Goal: Use online tool/utility: Utilize a website feature to perform a specific function

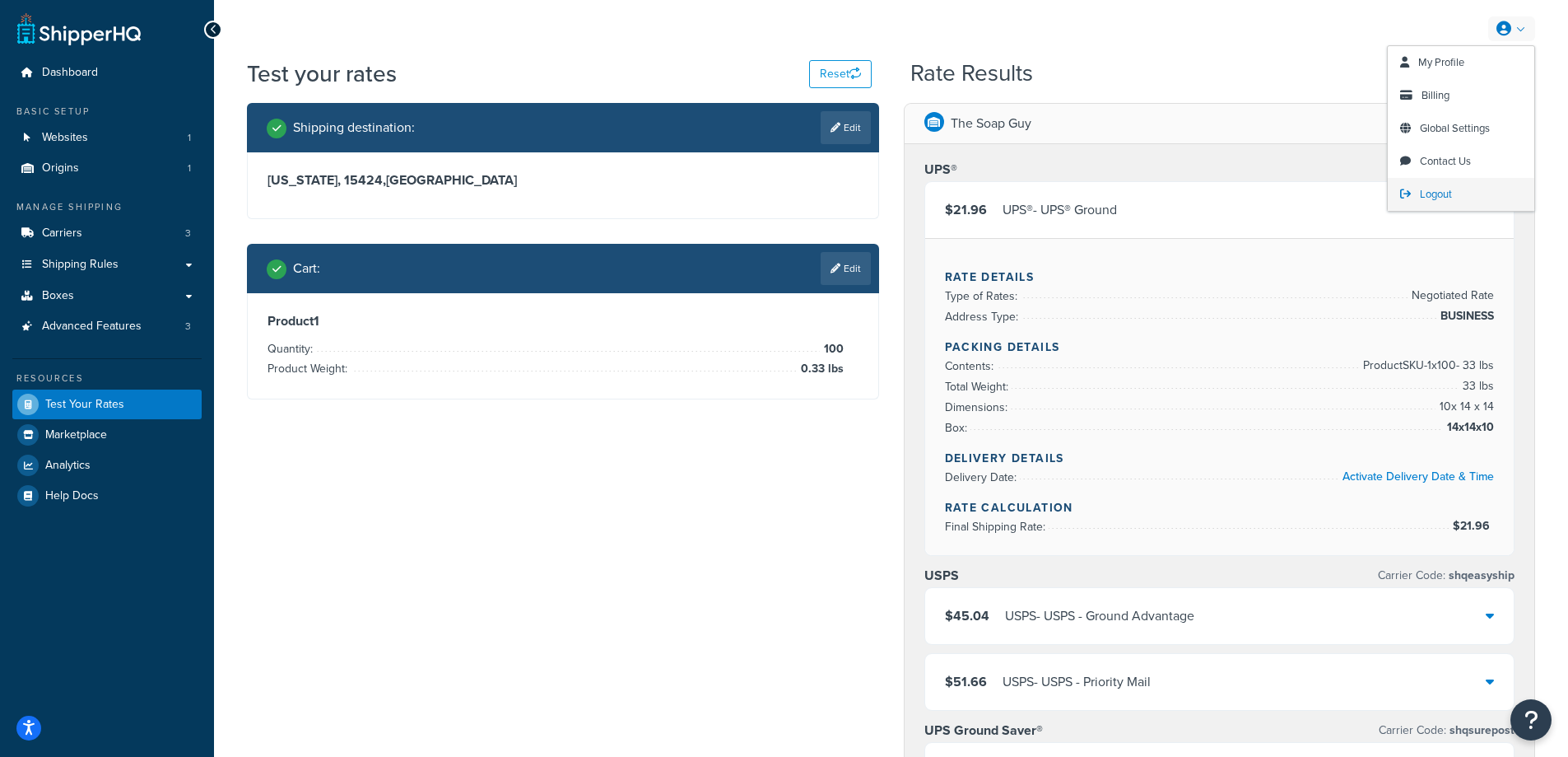
click at [1441, 193] on span "Logout" at bounding box center [1436, 194] width 32 height 16
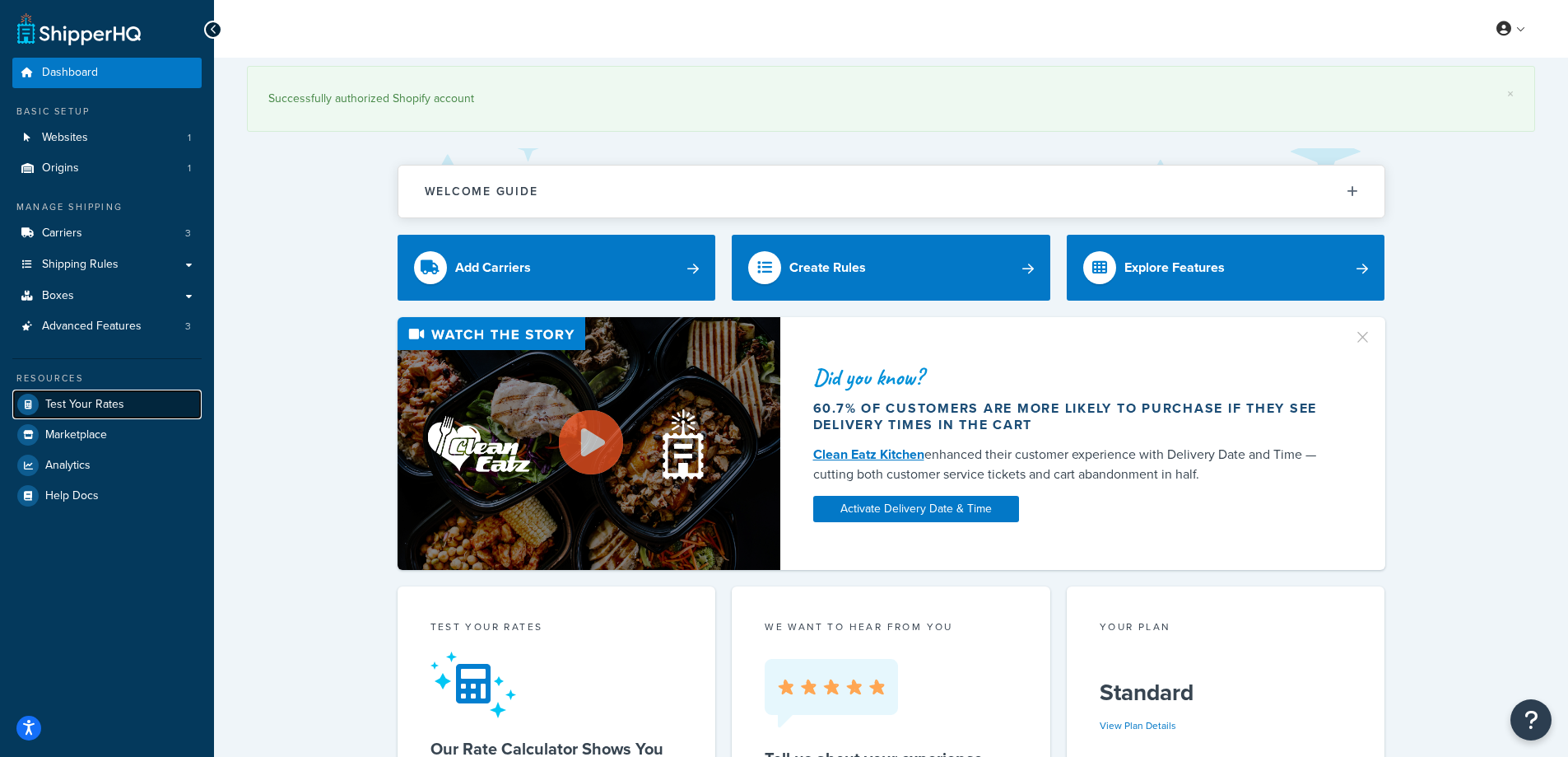
click at [113, 405] on span "Test Your Rates" at bounding box center [84, 404] width 79 height 14
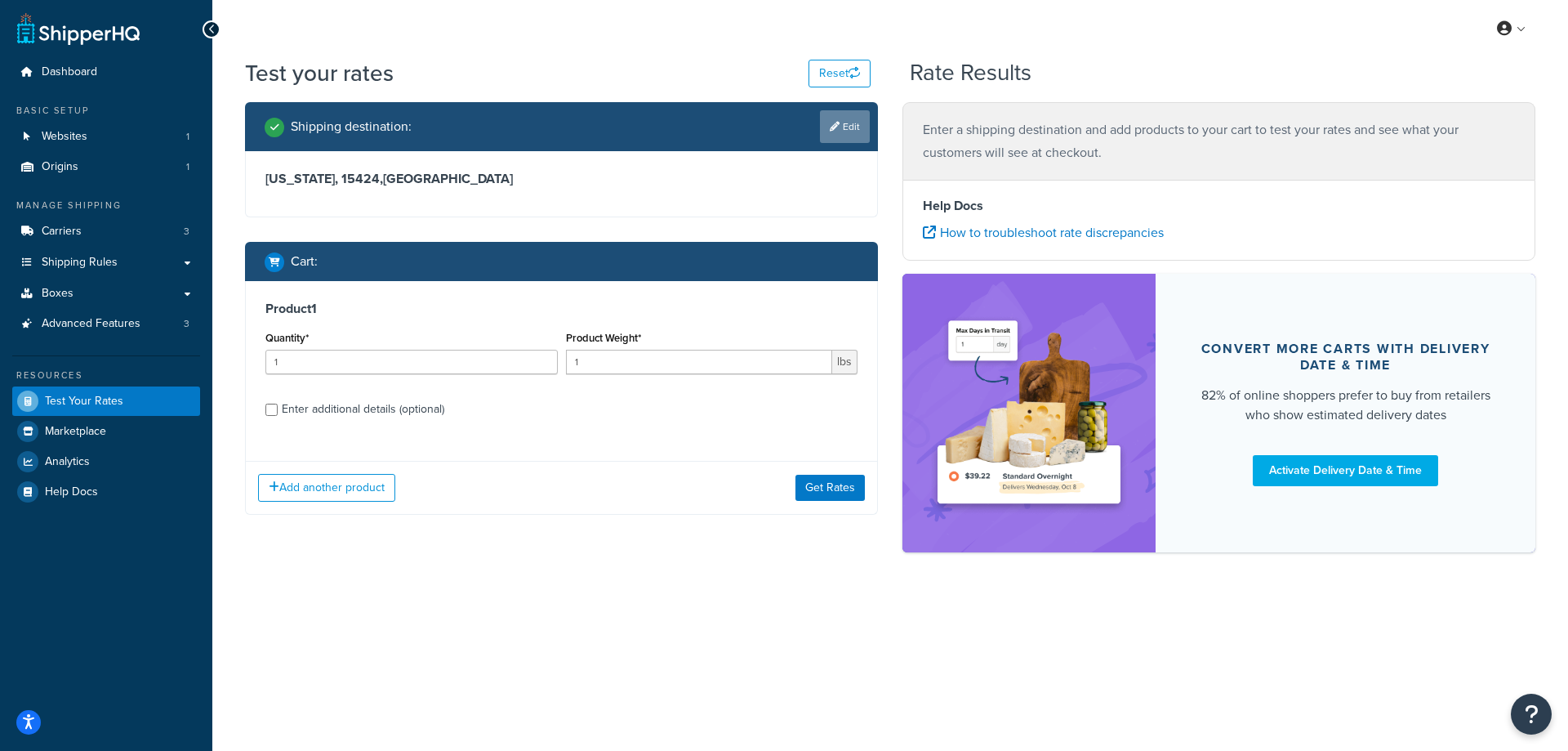
click at [858, 125] on link "Edit" at bounding box center [845, 127] width 49 height 33
select select "PA"
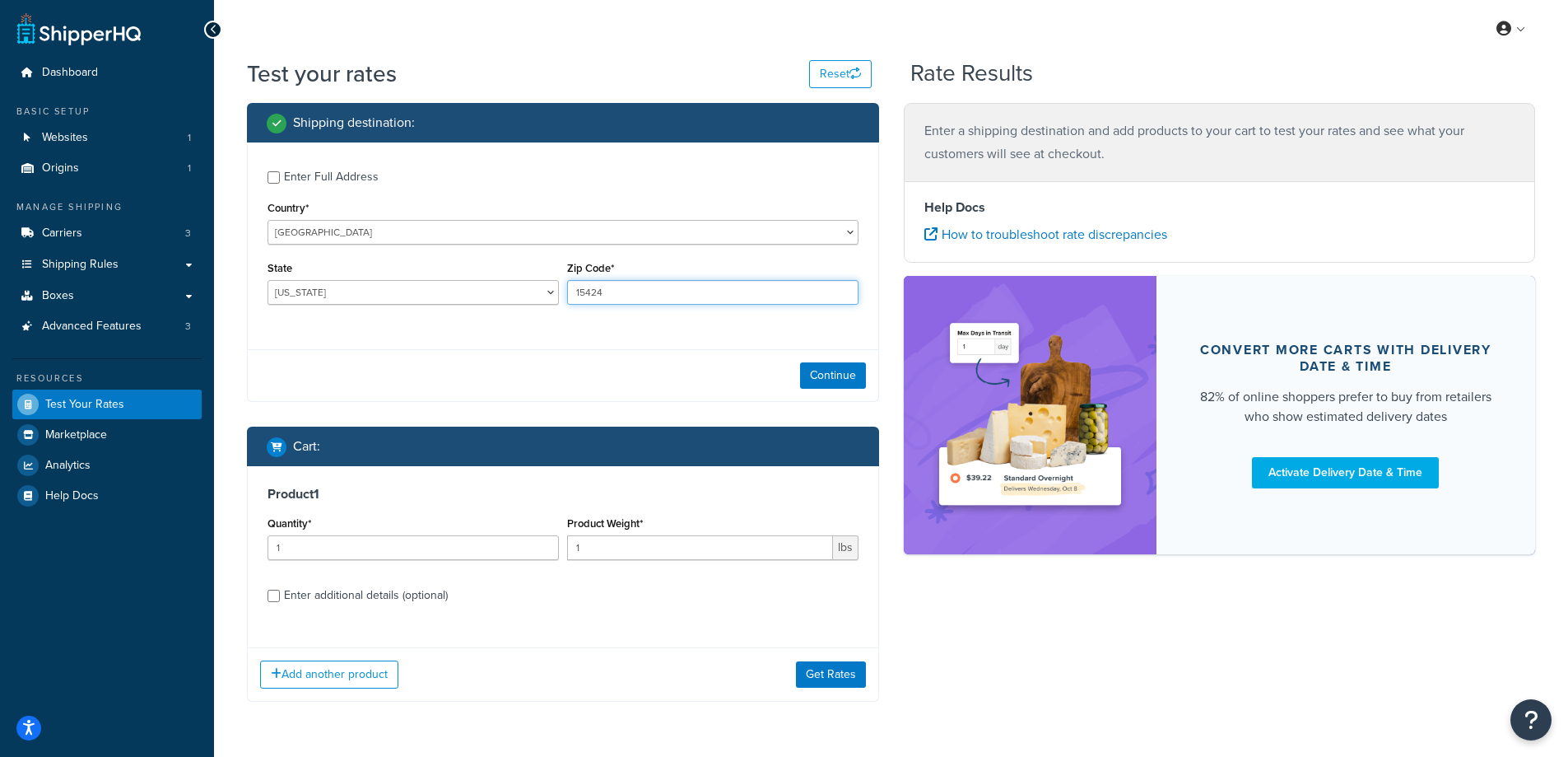
drag, startPoint x: 632, startPoint y: 293, endPoint x: 559, endPoint y: 294, distance: 73.0
click at [559, 294] on div "State Alabama Alaska American Samoa Arizona Arkansas Armed Forces Americas Arme…" at bounding box center [563, 287] width 599 height 60
paste input "48359"
type input "48359"
click at [535, 324] on div "Enter Full Address Country* United States United Kingdom Afghanistan Åland Isla…" at bounding box center [563, 240] width 631 height 195
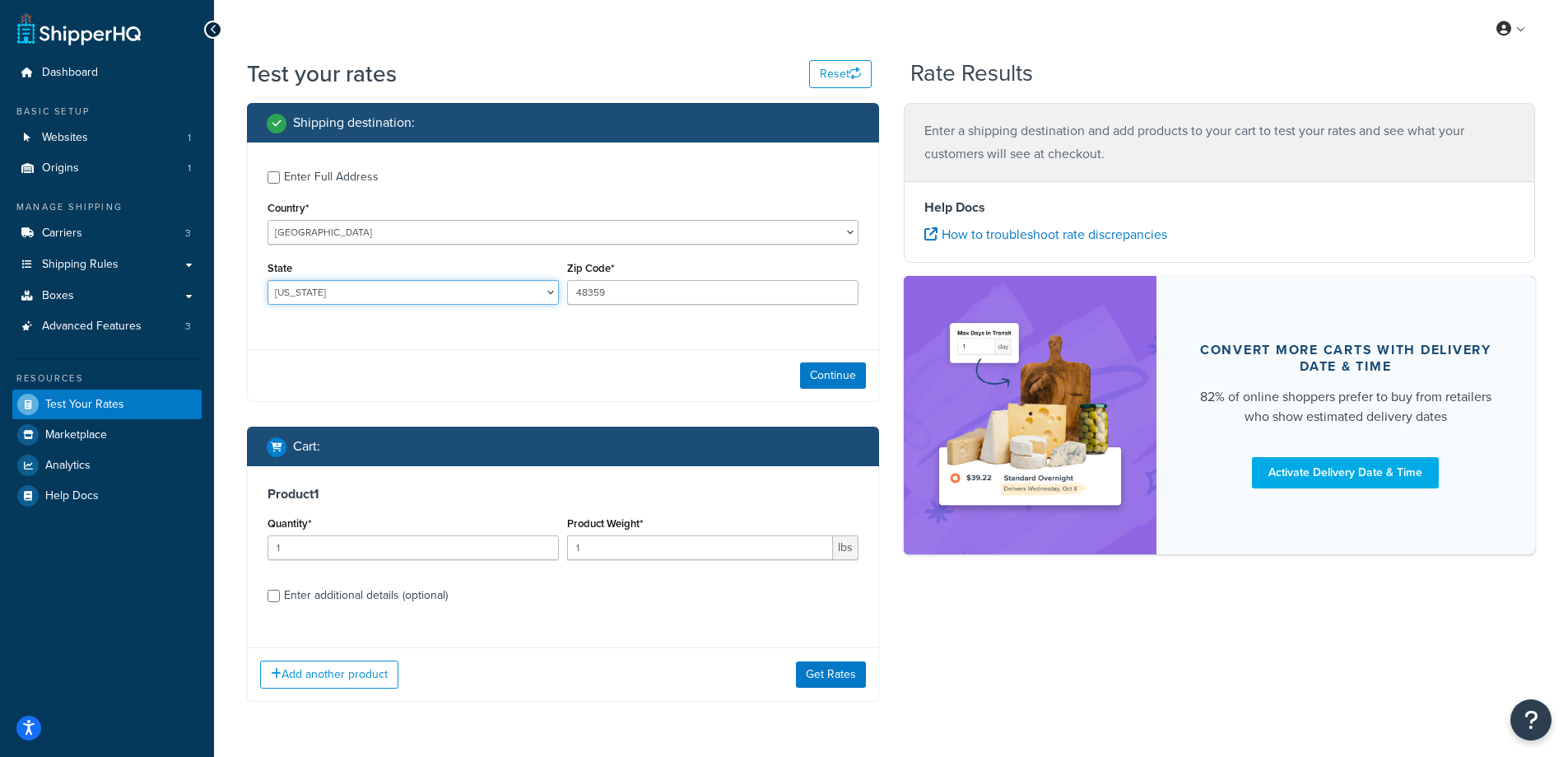
click at [388, 294] on select "Alabama Alaska American Samoa Arizona Arkansas Armed Forces Americas Armed Forc…" at bounding box center [413, 293] width 292 height 25
select select "MI"
click at [268, 280] on select "Alabama Alaska American Samoa Arizona Arkansas Armed Forces Americas Armed Forc…" at bounding box center [413, 293] width 292 height 25
click at [234, 354] on div "Test your rates Reset Rate Results Shipping destination : Enter Full Address Co…" at bounding box center [890, 413] width 1354 height 710
click at [833, 372] on button "Continue" at bounding box center [833, 376] width 66 height 27
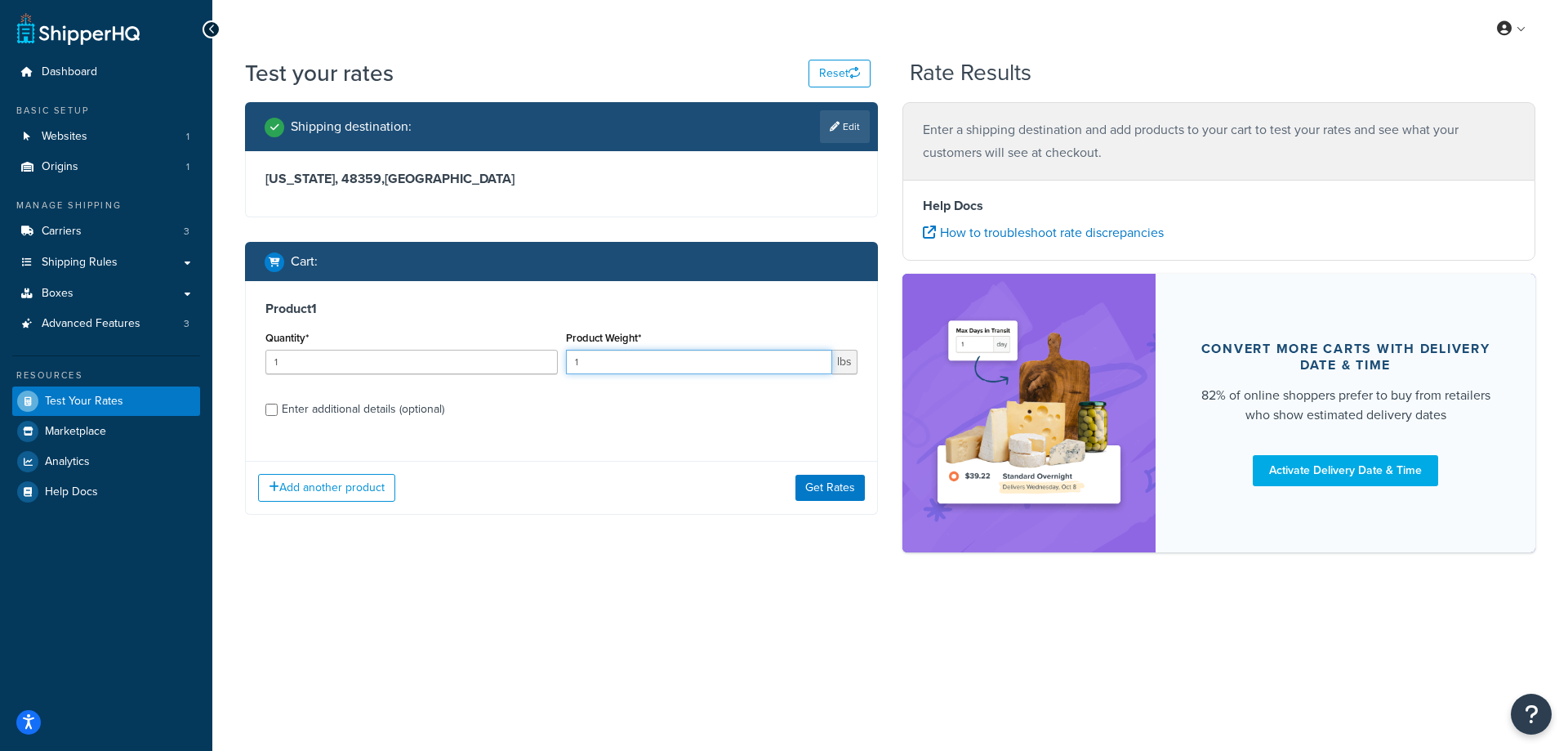
drag, startPoint x: 625, startPoint y: 366, endPoint x: 553, endPoint y: 366, distance: 72.0
click at [553, 366] on div "Quantity* 1 Product Weight* 1 lbs" at bounding box center [562, 357] width 600 height 59
paste input ".20"
type input "1.20"
click at [430, 367] on input "1" at bounding box center [412, 362] width 293 height 25
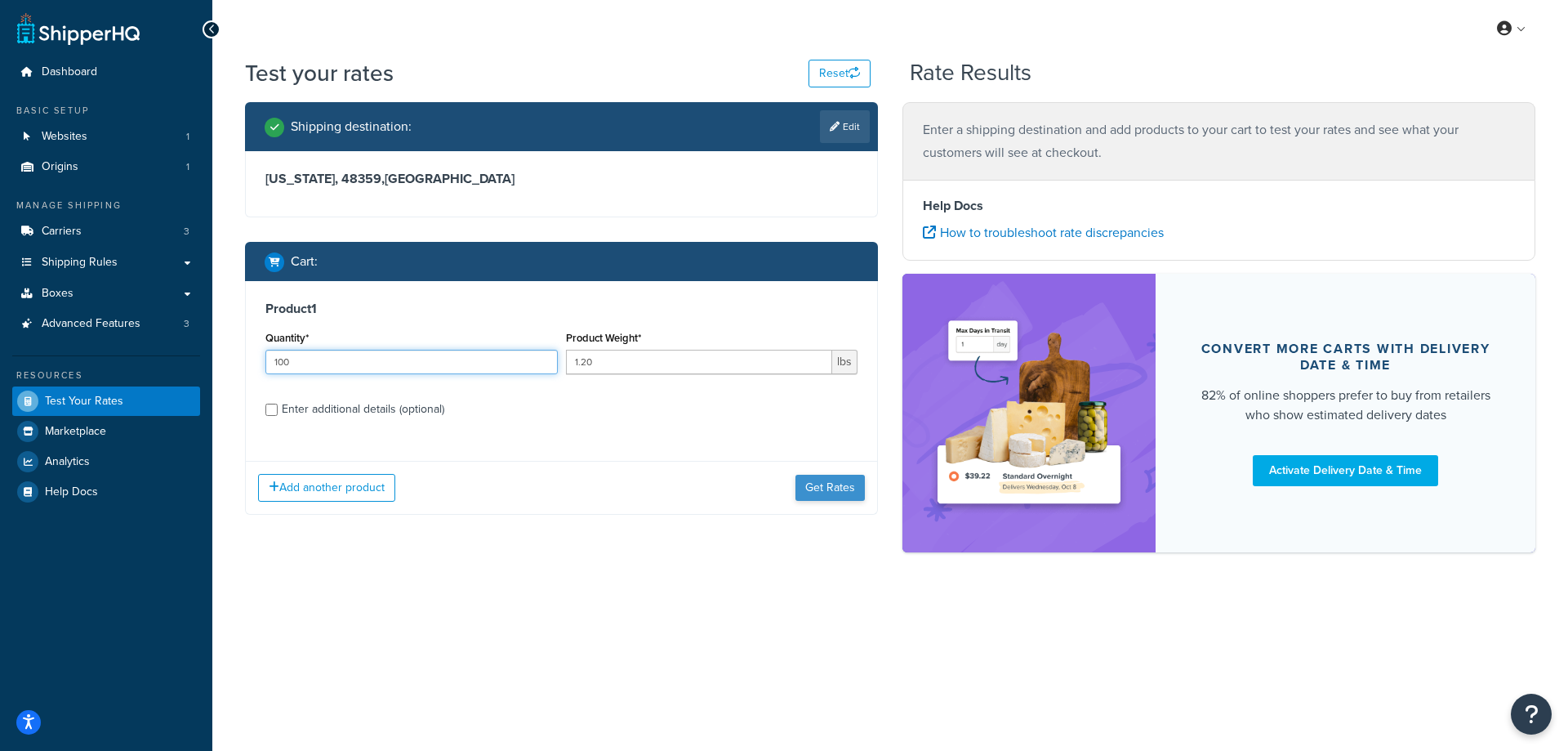
type input "100"
click at [822, 492] on button "Get Rates" at bounding box center [830, 488] width 69 height 26
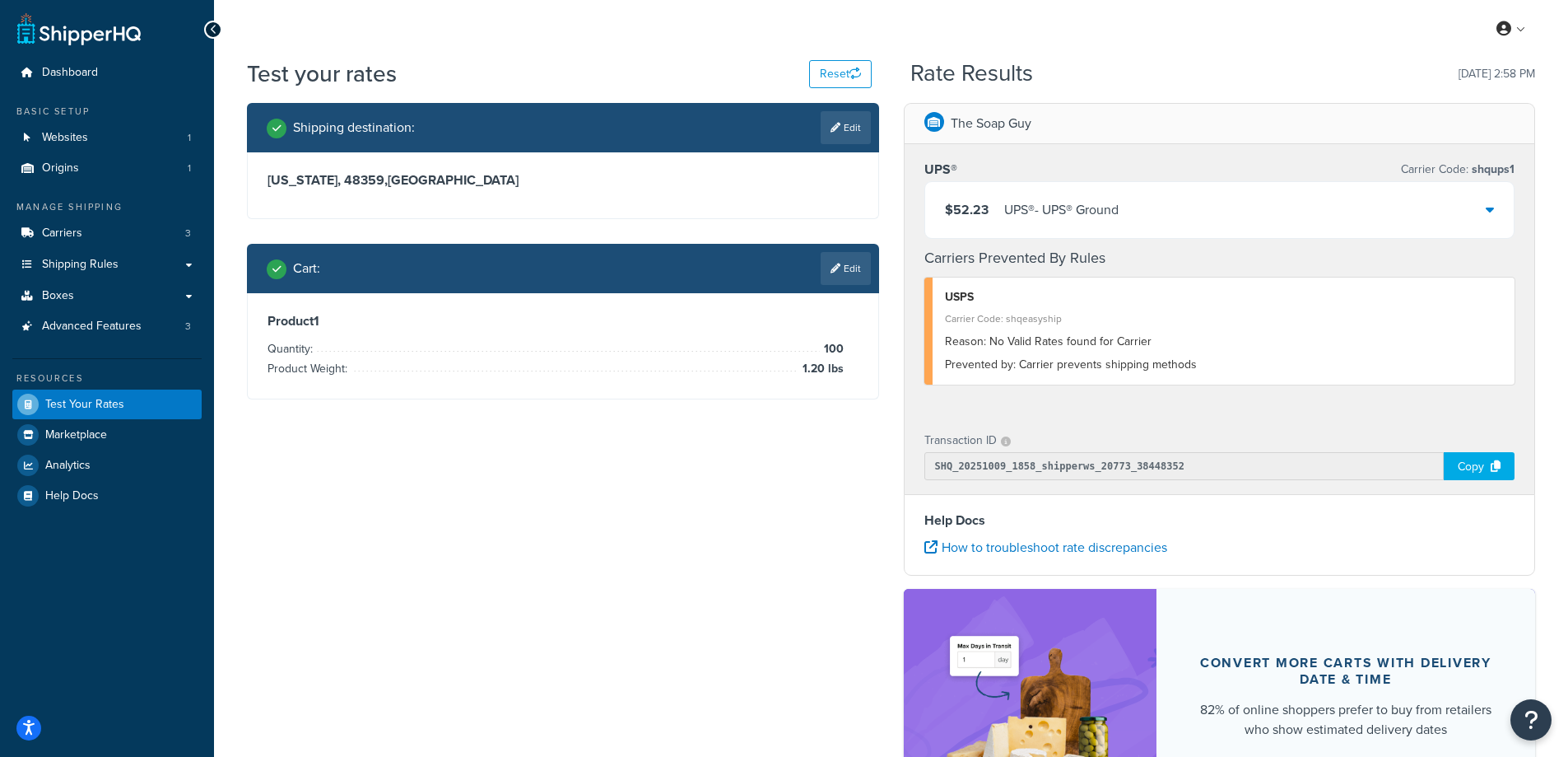
click at [1077, 306] on div "USPS" at bounding box center [1224, 298] width 558 height 23
click at [1060, 203] on div "UPS® - UPS® Ground" at bounding box center [1062, 210] width 115 height 23
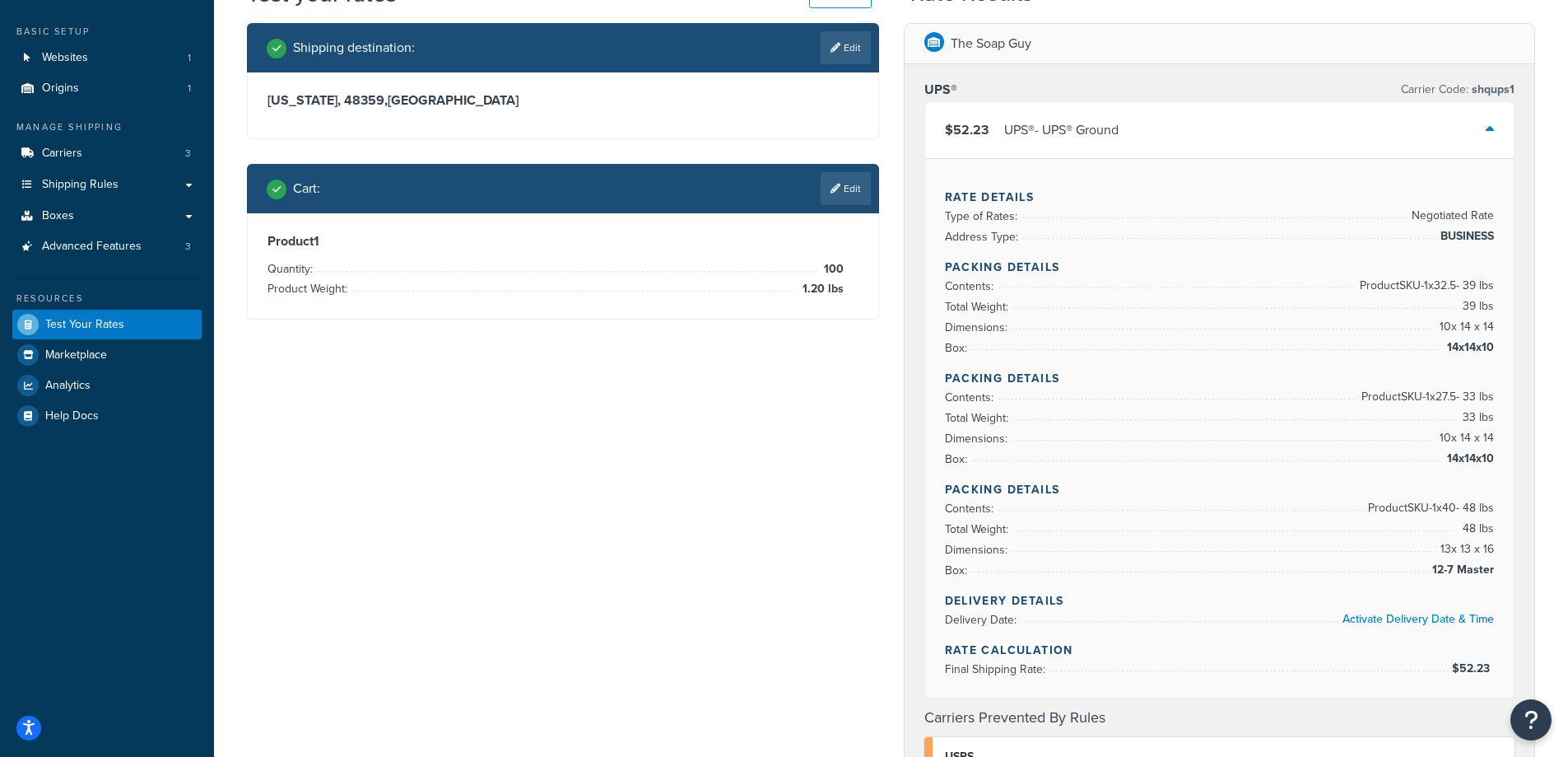
scroll to position [82, 0]
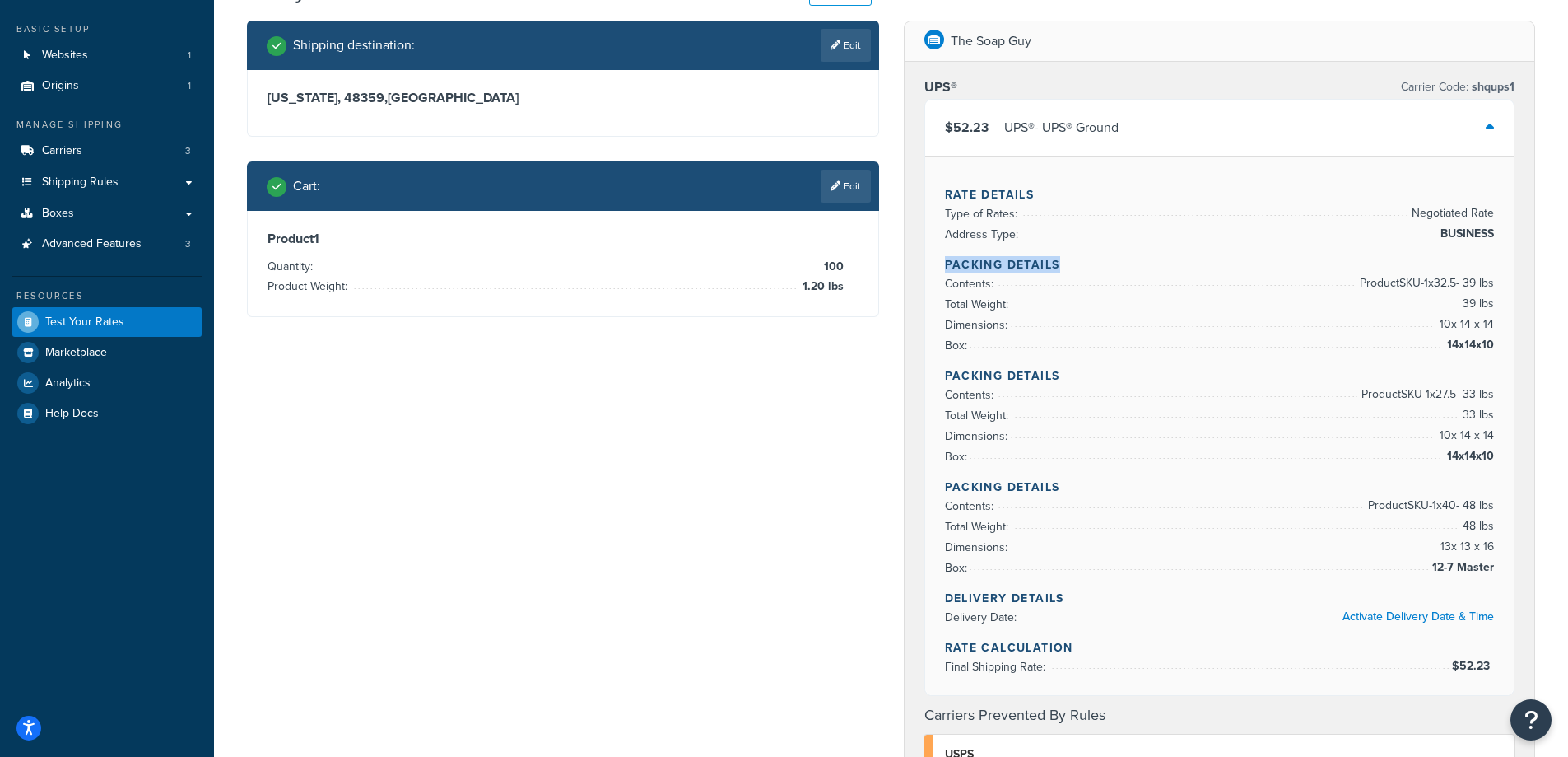
drag, startPoint x: 1065, startPoint y: 260, endPoint x: 944, endPoint y: 258, distance: 121.0
click at [944, 258] on div "Rate Details Type of Rates: Negotiated Rate Address Type: BUSINESS Packing Deta…" at bounding box center [1220, 425] width 589 height 540
copy h4 "Packing Details"
